Goal: Task Accomplishment & Management: Manage account settings

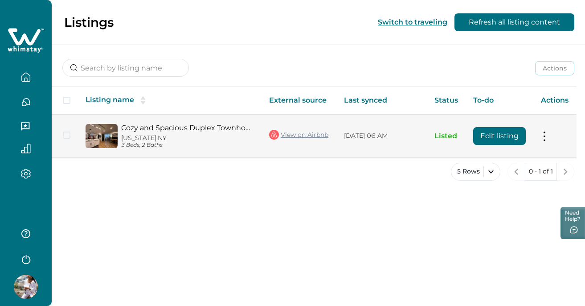
click at [415, 139] on p "[DATE] 06 AM" at bounding box center [382, 135] width 76 height 9
click at [482, 139] on button "Edit listing" at bounding box center [499, 136] width 53 height 18
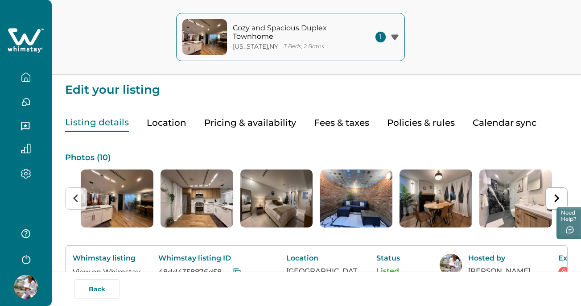
click at [239, 125] on button "Pricing & availability" at bounding box center [250, 123] width 92 height 18
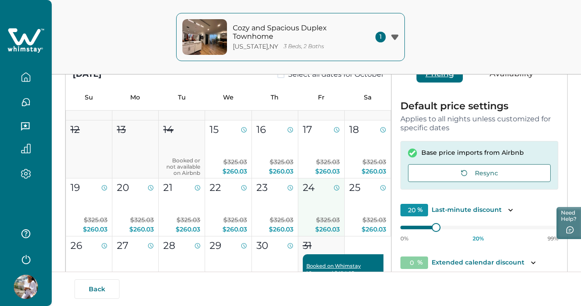
scroll to position [204, 0]
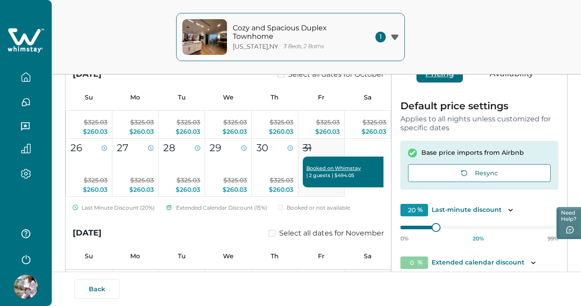
click at [365, 160] on div "Booked on Whimstay | 2 guests | $ 494.05" at bounding box center [343, 171] width 80 height 31
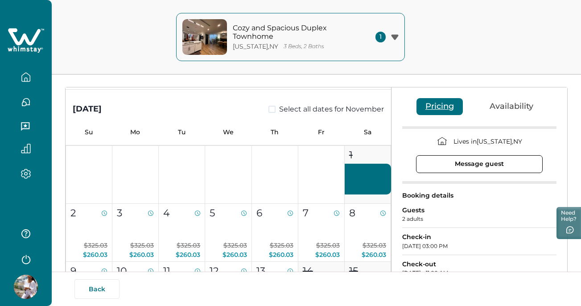
scroll to position [0, 0]
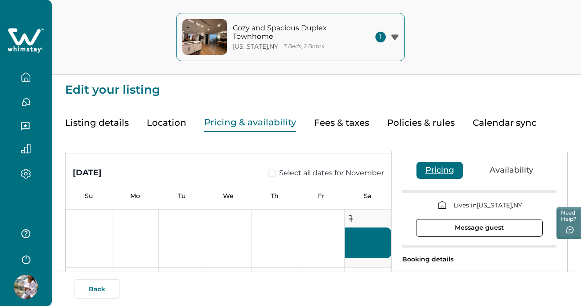
click at [27, 169] on icon "button" at bounding box center [26, 173] width 10 height 10
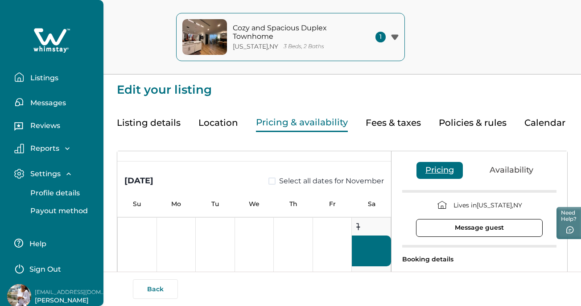
click at [50, 76] on p "Listings" at bounding box center [43, 78] width 31 height 9
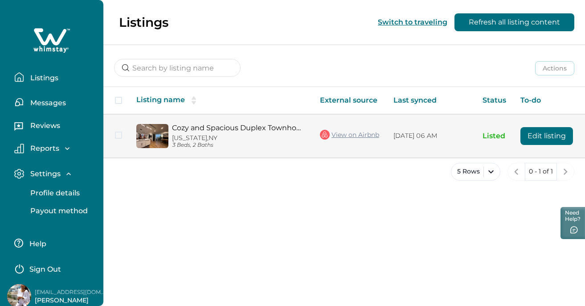
click at [560, 139] on tr "Cozy and Spacious Duplex Townhome [US_STATE][GEOGRAPHIC_DATA] 3 Beds, 2 Baths V…" at bounding box center [362, 135] width 519 height 43
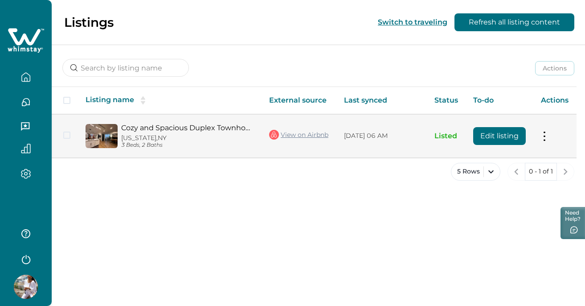
click at [547, 137] on button at bounding box center [544, 135] width 7 height 9
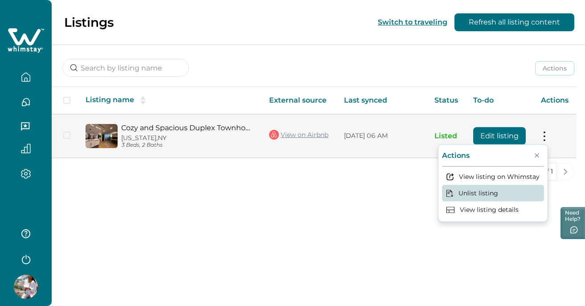
click at [488, 196] on button "Unlist listing" at bounding box center [493, 193] width 102 height 16
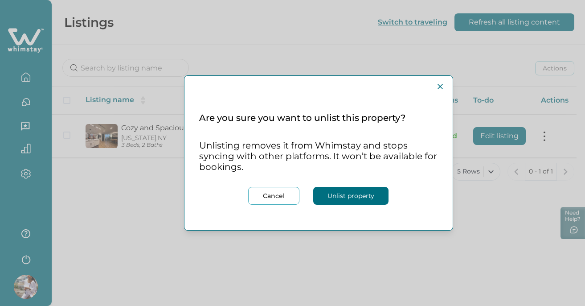
click at [291, 196] on button "Cancel" at bounding box center [273, 196] width 51 height 18
